Goal: Task Accomplishment & Management: Manage account settings

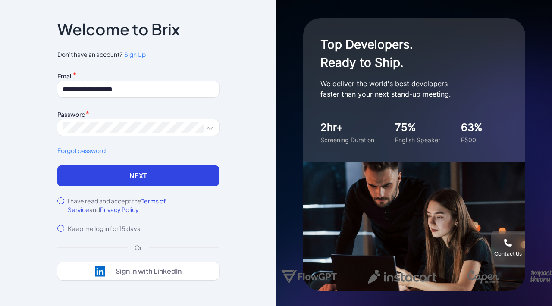
type input "**********"
click at [211, 127] on icon at bounding box center [210, 127] width 7 height 7
click at [75, 202] on label "I have read and accept the Terms of Service and Privacy Policy" at bounding box center [143, 205] width 151 height 17
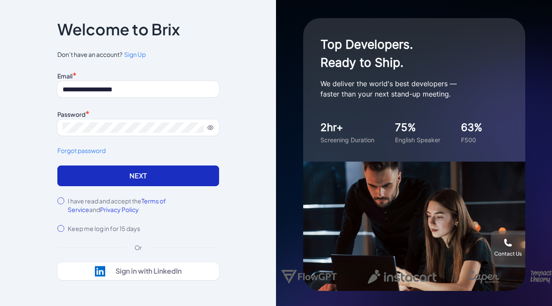
click at [129, 178] on button "Next" at bounding box center [138, 176] width 162 height 21
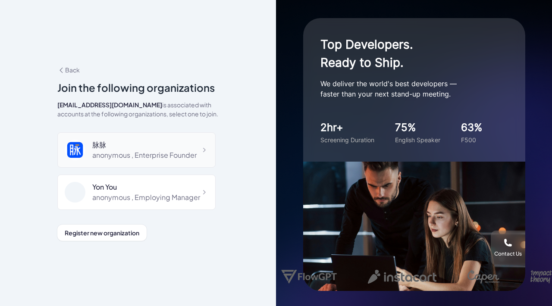
click at [140, 147] on div "脉脉" at bounding box center [144, 145] width 104 height 10
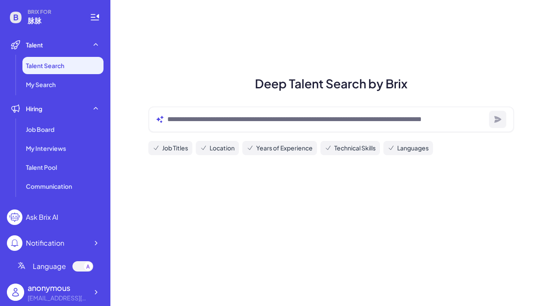
click at [89, 263] on div at bounding box center [88, 266] width 9 height 9
click at [84, 297] on div "[EMAIL_ADDRESS][DOMAIN_NAME]" at bounding box center [58, 298] width 60 height 9
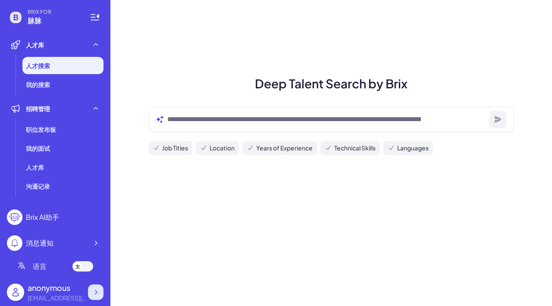
click at [95, 293] on icon at bounding box center [95, 292] width 9 height 9
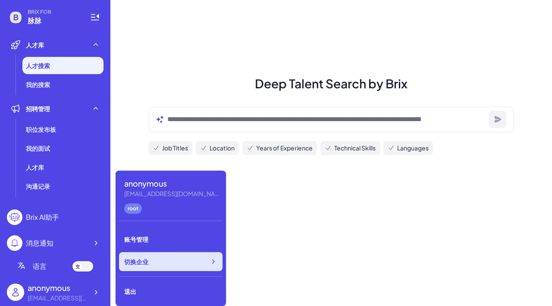
click at [178, 259] on div "切换企业" at bounding box center [170, 261] width 103 height 19
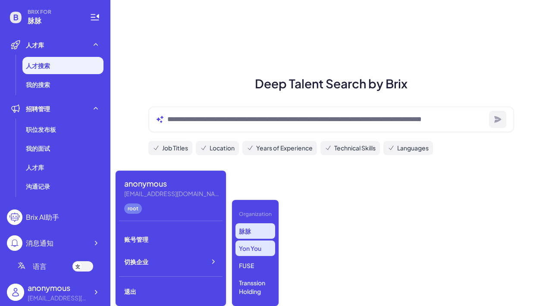
click at [257, 251] on p "Yon You" at bounding box center [255, 249] width 40 height 16
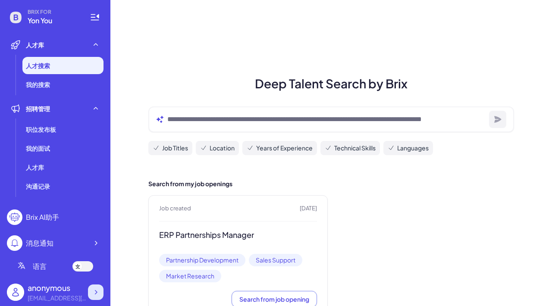
click at [91, 292] on icon at bounding box center [95, 292] width 9 height 9
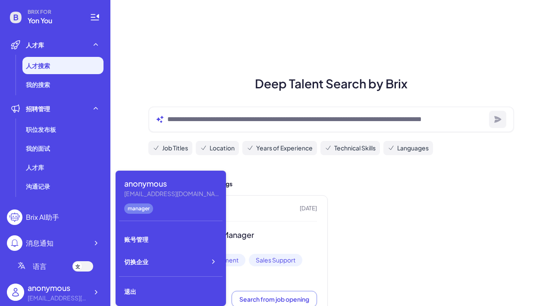
click at [175, 84] on h1 "Deep Talent Search by Brix" at bounding box center [331, 84] width 386 height 18
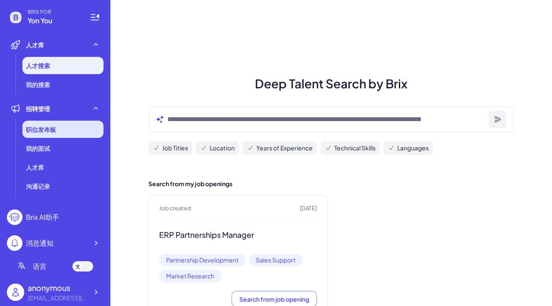
click at [66, 127] on div "职位发布板" at bounding box center [62, 129] width 81 height 17
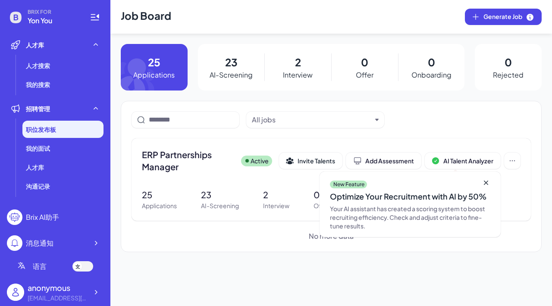
click at [232, 61] on p "23" at bounding box center [231, 62] width 13 height 16
click at [229, 78] on p "AI-Screening" at bounding box center [231, 75] width 43 height 10
click at [230, 67] on p "23" at bounding box center [231, 62] width 13 height 16
click at [168, 68] on icon at bounding box center [146, 67] width 50 height 47
click at [487, 182] on icon at bounding box center [486, 182] width 9 height 9
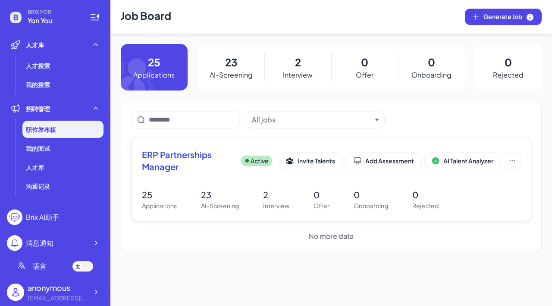
click at [232, 66] on p "23" at bounding box center [231, 62] width 13 height 16
click at [233, 75] on p "AI-Screening" at bounding box center [231, 75] width 43 height 10
click at [231, 65] on p "23" at bounding box center [231, 62] width 13 height 16
click at [209, 196] on p "23" at bounding box center [220, 194] width 38 height 13
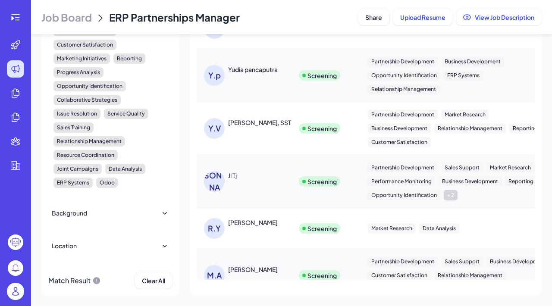
click at [281, 76] on div "Y.p Yudia pancaputra" at bounding box center [248, 75] width 89 height 21
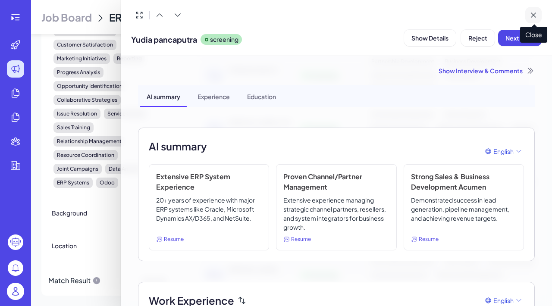
click at [533, 17] on icon at bounding box center [533, 15] width 9 height 9
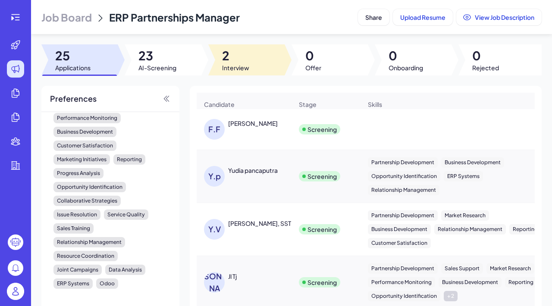
click at [225, 53] on span "2" at bounding box center [235, 56] width 27 height 16
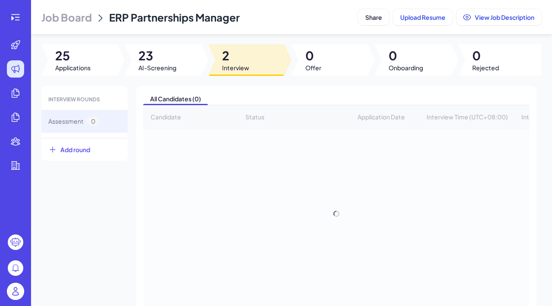
click at [232, 56] on span "2" at bounding box center [235, 56] width 27 height 16
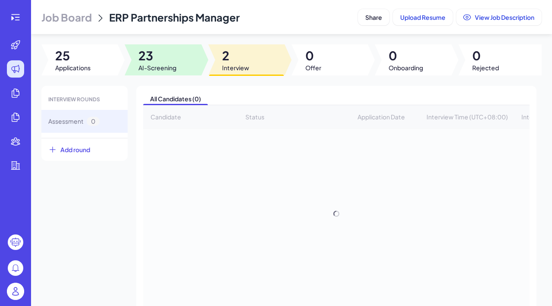
click at [148, 64] on span "AI-Screening" at bounding box center [157, 67] width 38 height 9
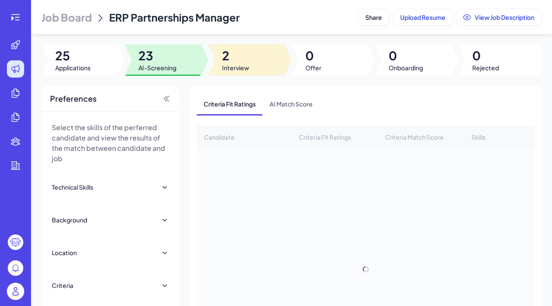
click at [225, 58] on span "2" at bounding box center [235, 56] width 27 height 16
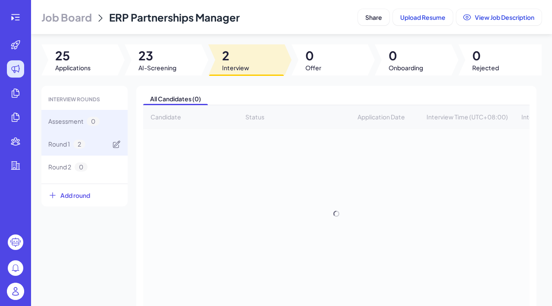
click at [81, 144] on span "2" at bounding box center [79, 144] width 12 height 9
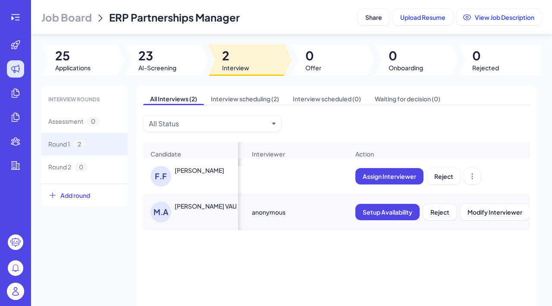
scroll to position [0, 321]
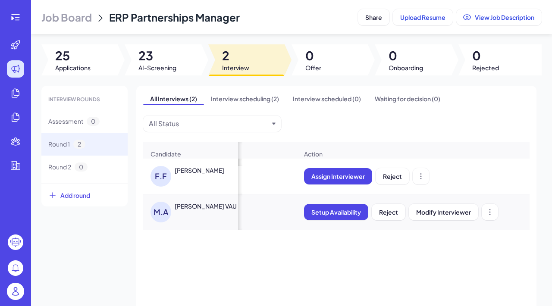
click at [347, 180] on span "Assign Interviewer" at bounding box center [337, 176] width 53 height 8
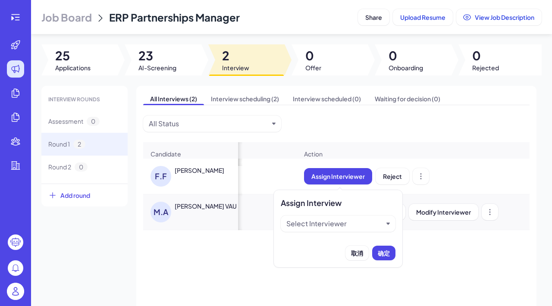
click at [355, 222] on div "Select Interviewer" at bounding box center [334, 224] width 97 height 10
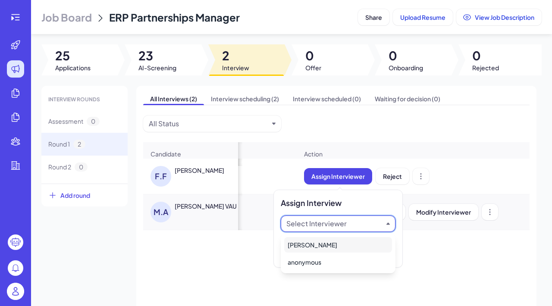
click at [372, 201] on div "Assign Interview" at bounding box center [338, 203] width 115 height 12
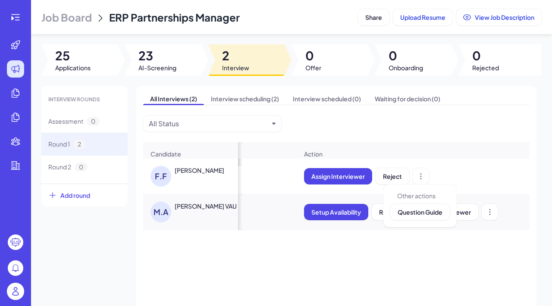
drag, startPoint x: 421, startPoint y: 175, endPoint x: 459, endPoint y: 165, distance: 39.0
click at [459, 165] on div "Assign Interviewer Reject" at bounding box center [413, 176] width 232 height 30
click at [16, 288] on img at bounding box center [15, 291] width 17 height 17
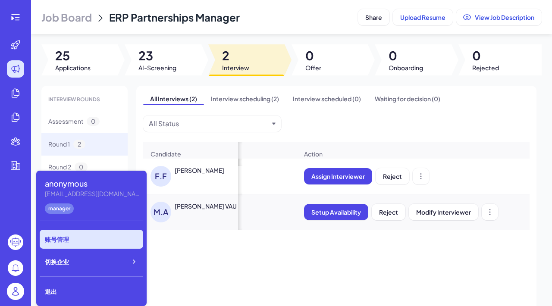
click at [63, 240] on div "账号管理" at bounding box center [91, 239] width 103 height 19
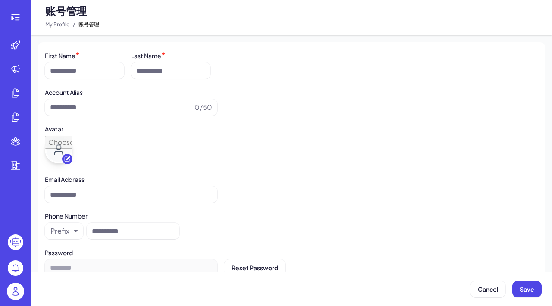
type input "*********"
type input "**********"
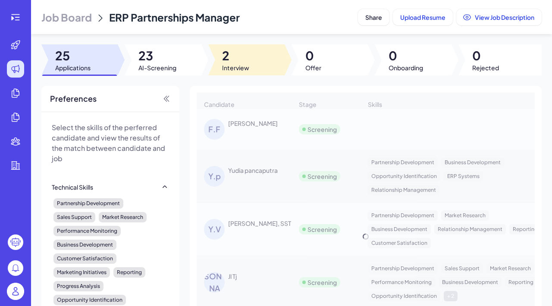
click at [227, 54] on span "2" at bounding box center [235, 56] width 27 height 16
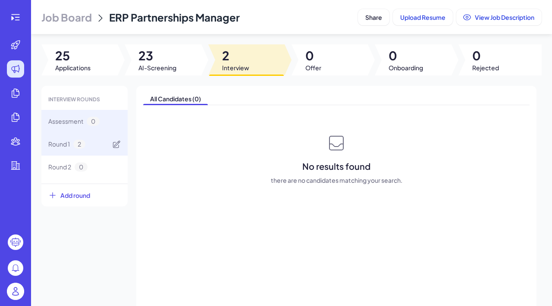
click at [66, 146] on span "Round 1" at bounding box center [59, 144] width 22 height 9
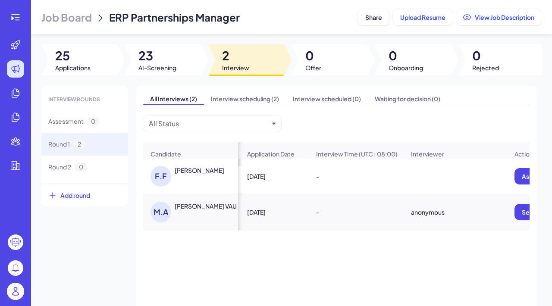
scroll to position [0, 321]
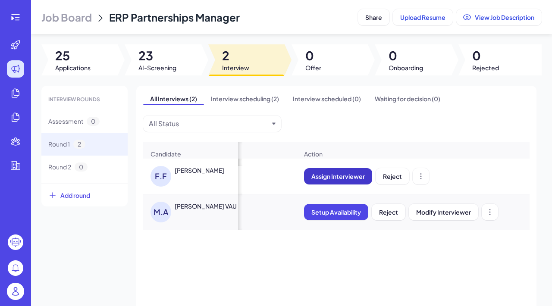
click at [363, 177] on span "Assign Interviewer" at bounding box center [337, 176] width 53 height 8
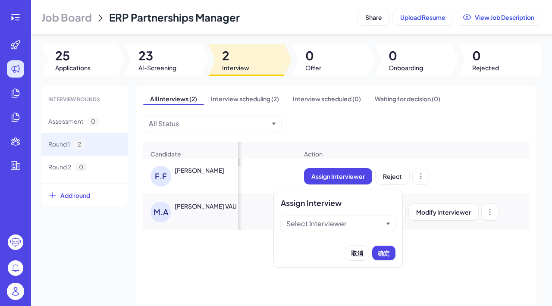
click at [381, 228] on div "Select Interviewer" at bounding box center [334, 224] width 97 height 10
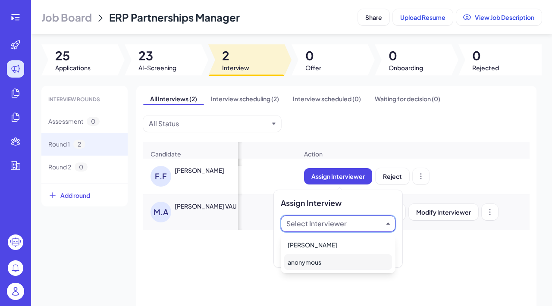
click at [371, 260] on div "anonymous" at bounding box center [338, 262] width 108 height 16
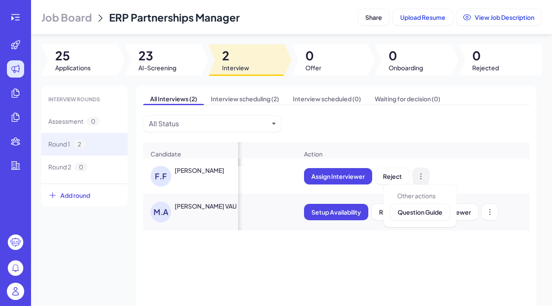
click at [422, 179] on icon at bounding box center [420, 176] width 9 height 9
click at [443, 143] on div "Action" at bounding box center [413, 154] width 232 height 22
click at [274, 19] on div "Job Board ERP Partnerships Manager" at bounding box center [197, 17] width 313 height 14
click at [274, 124] on icon "button" at bounding box center [273, 124] width 3 height 2
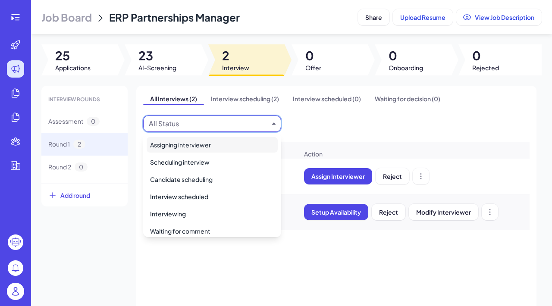
click at [274, 124] on icon "button" at bounding box center [273, 124] width 3 height 2
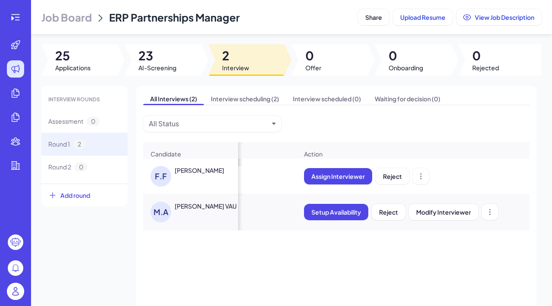
click at [291, 123] on div "All Interviews (2) Interview scheduling (2) Interview scheduled (0) Waiting for…" at bounding box center [336, 241] width 400 height 310
